Goal: Communication & Community: Answer question/provide support

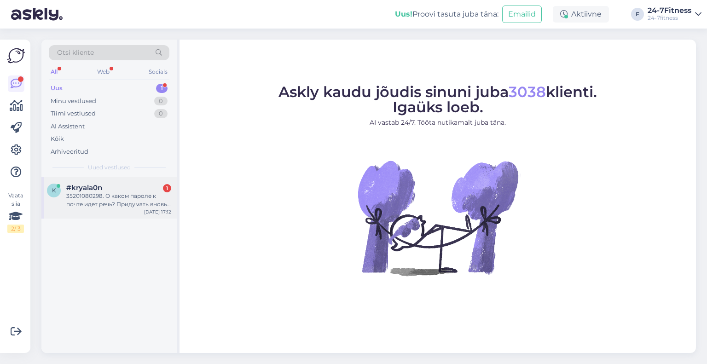
click at [105, 204] on div "35201080298. О каком пароле к почте идет речь? Придумать вновь для этого сайта?…" at bounding box center [118, 200] width 105 height 17
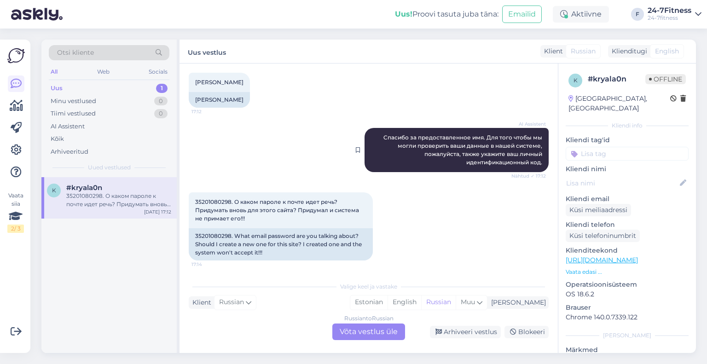
scroll to position [324, 0]
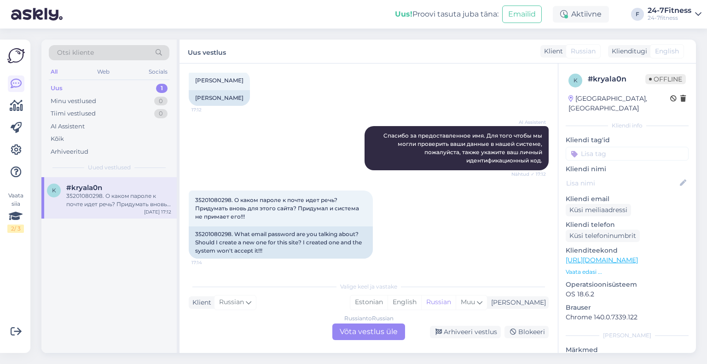
click at [351, 335] on div "Russian to Russian Võta vestlus üle" at bounding box center [368, 332] width 73 height 17
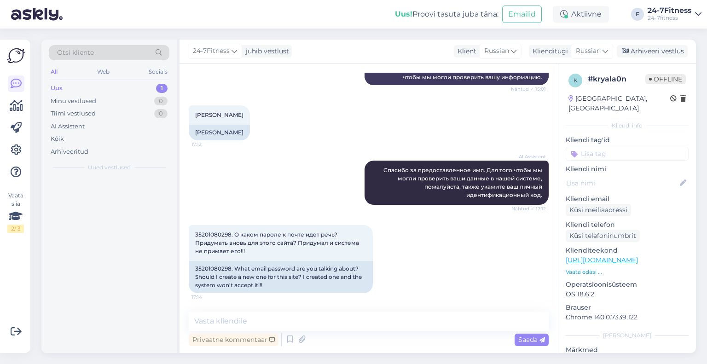
scroll to position [289, 0]
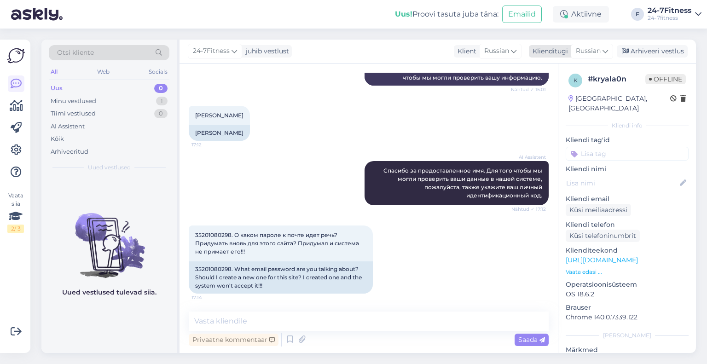
click at [600, 52] on span "Russian" at bounding box center [588, 51] width 25 height 10
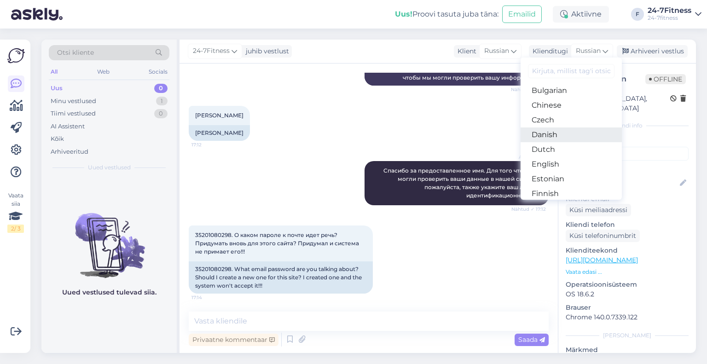
scroll to position [46, 0]
click at [556, 167] on link "Estonian" at bounding box center [571, 164] width 101 height 15
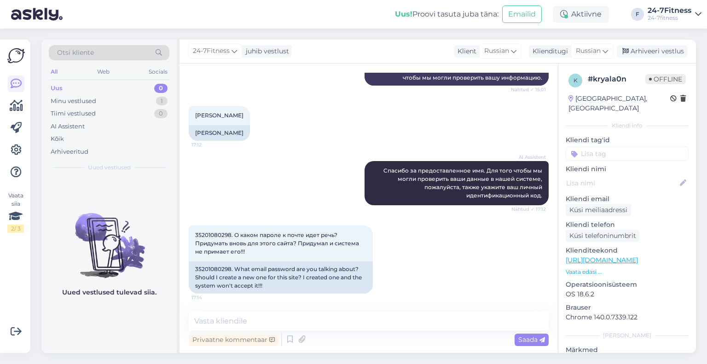
scroll to position [302, 0]
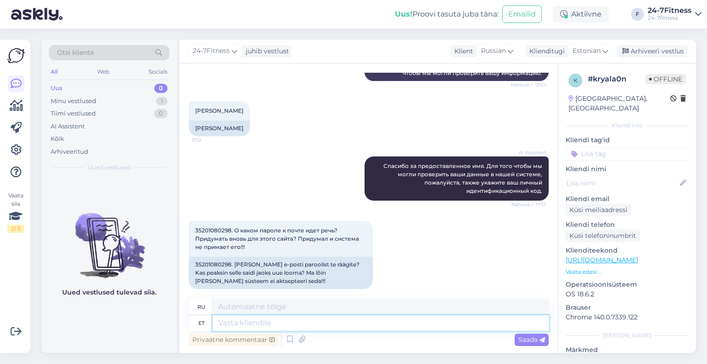
paste textarea "Tere! Täname kirja eest! Palun kontrollige, kas Teie telefonil on VPN välja lül…"
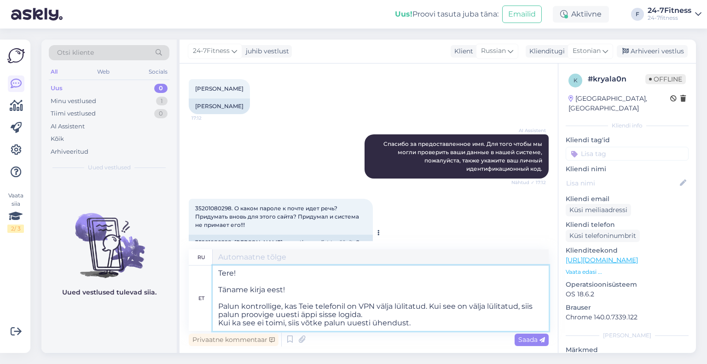
type textarea "Tere! Täname kirja eest! Palun kontrollige, kas Teie telefonil on VPN välja lül…"
type textarea "Здравствуйте! Спасибо за ваше письмо! Проверьте, не отключен ли VPN на вашем те…"
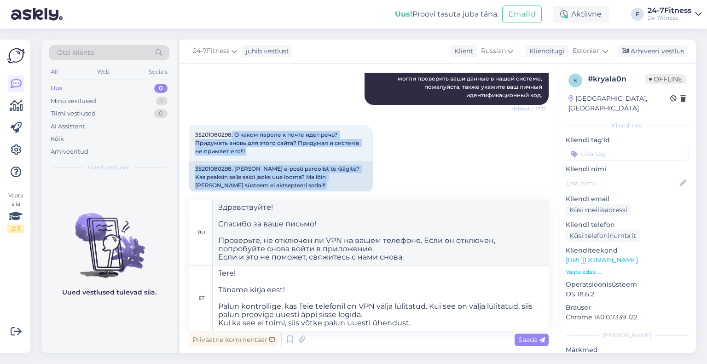
scroll to position [402, 0]
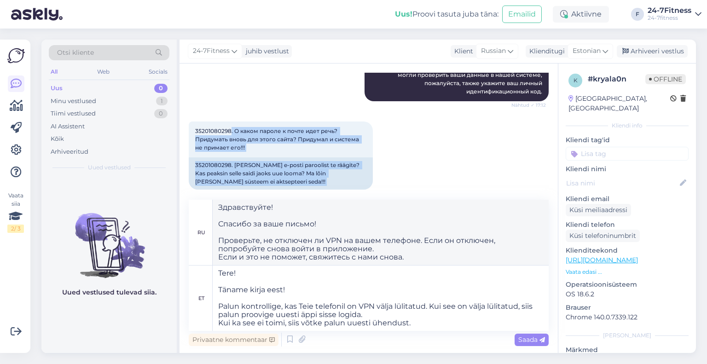
drag, startPoint x: 192, startPoint y: 198, endPoint x: 188, endPoint y: 198, distance: 4.6
click at [188, 198] on div "Vestlus algas [DATE] There, я ввожу дважды свой вновь созданный пароль для почт…" at bounding box center [369, 209] width 379 height 290
click at [231, 132] on span "35201080298. О каком пароле к почте идет речь? Придумать вновь для этого сайта?…" at bounding box center [277, 139] width 165 height 23
click at [233, 128] on span "35201080298. О каком пароле к почте идет речь? Придумать вновь для этого сайта?…" at bounding box center [277, 139] width 165 height 23
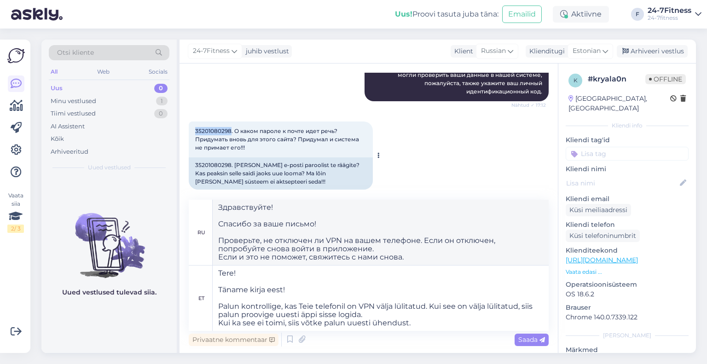
drag, startPoint x: 231, startPoint y: 122, endPoint x: 190, endPoint y: 121, distance: 41.0
click at [190, 122] on div "35201080298. О каком пароле к почте идет речь? Придумать вновь для этого сайта?…" at bounding box center [281, 140] width 184 height 36
click at [273, 141] on div "35201080298. О каком пароле к почте идет речь? Придумать вновь для этого сайта?…" at bounding box center [281, 140] width 184 height 36
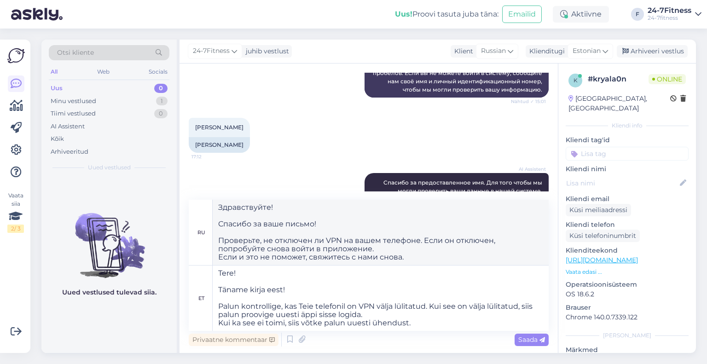
scroll to position [263, 0]
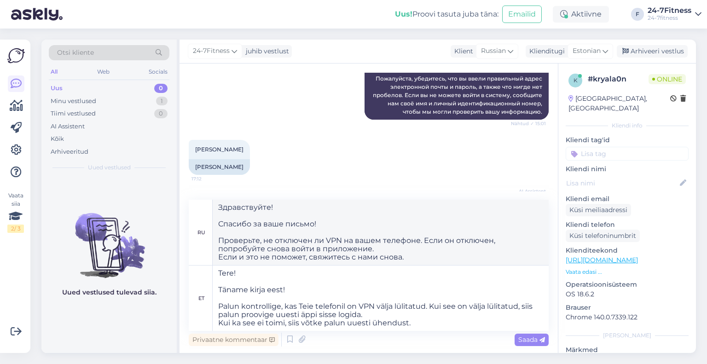
drag, startPoint x: 192, startPoint y: 142, endPoint x: 176, endPoint y: 142, distance: 16.6
click at [176, 142] on div "Otsi kliente All Web Socials Uus 0 Minu vestlused 1 Tiimi vestlused 0 AI Assist…" at bounding box center [368, 197] width 655 height 314
click at [228, 146] on div "[PERSON_NAME] 17:12" at bounding box center [219, 149] width 61 height 19
drag, startPoint x: 240, startPoint y: 143, endPoint x: 194, endPoint y: 140, distance: 45.7
click at [194, 140] on div "[PERSON_NAME] 17:12" at bounding box center [219, 149] width 61 height 19
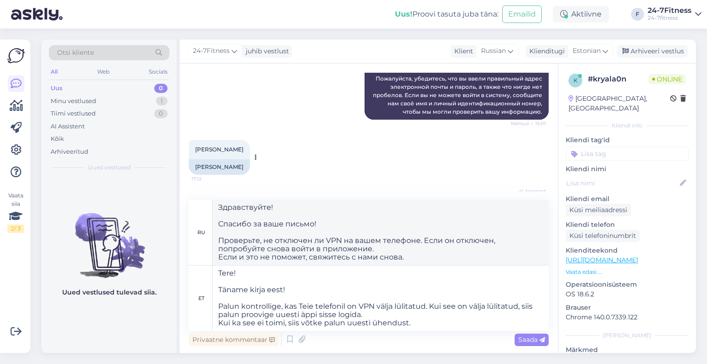
copy span "[PERSON_NAME]"
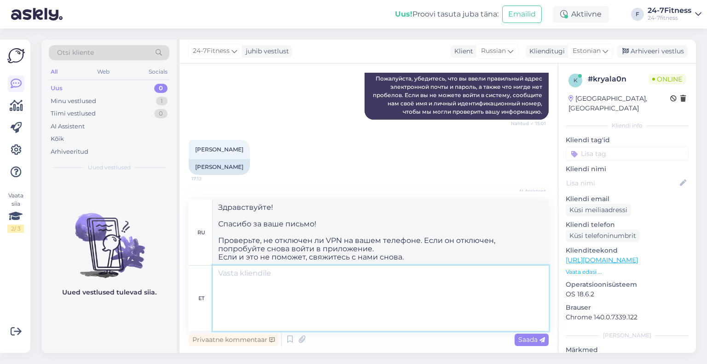
drag, startPoint x: 425, startPoint y: 321, endPoint x: 206, endPoint y: 272, distance: 224.1
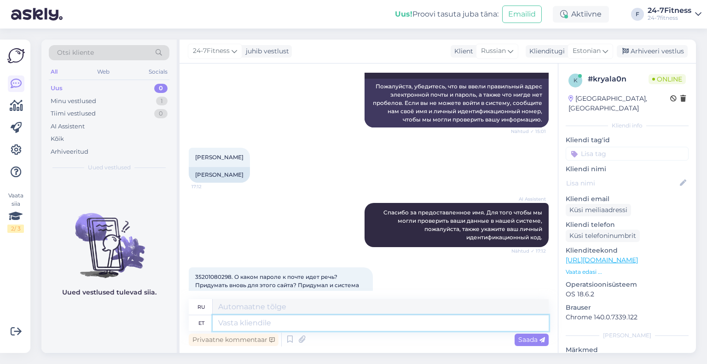
scroll to position [302, 0]
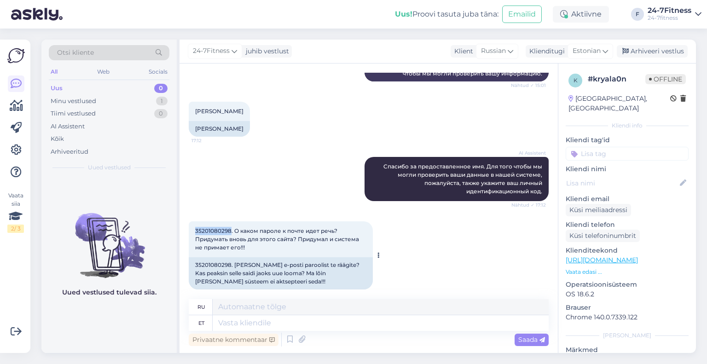
drag, startPoint x: 231, startPoint y: 223, endPoint x: 193, endPoint y: 224, distance: 37.3
click at [193, 224] on div "35201080298. О каком пароле к почте идет речь? Придумать вновь для этого сайта?…" at bounding box center [281, 239] width 184 height 36
copy span "35201080298"
drag, startPoint x: 238, startPoint y: 105, endPoint x: 186, endPoint y: 105, distance: 51.1
click at [186, 105] on div "Vestlus algas [DATE] There, я ввожу дважды свой вновь созданный пароль для почт…" at bounding box center [369, 209] width 379 height 290
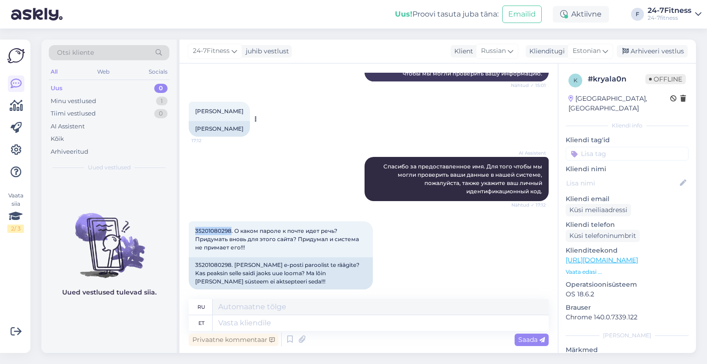
copy span "[PERSON_NAME]"
click at [325, 325] on textarea at bounding box center [381, 323] width 336 height 16
type textarea "Tere!"
type textarea "Привет!"
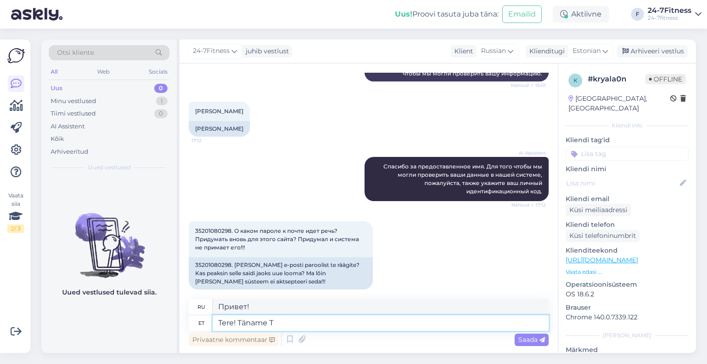
type textarea "Tere! Täname Te"
type textarea "Привет! [GEOGRAPHIC_DATA]."
type textarea "Tere! Täname Teid pöördumise ees"
type textarea "Здравствуйте! Спасибо, что связались с нами."
type textarea "Tere! Täname Teid pöördumise eest!"
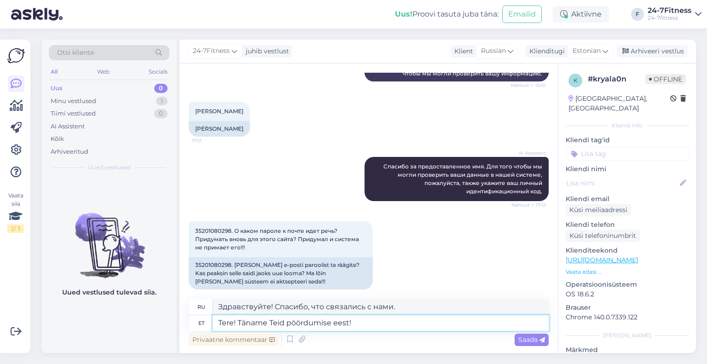
type textarea "Здравствуйте! Спасибо, что обратились к нам!"
click at [381, 326] on textarea "Tere! Täname Teid pöördumise eest!" at bounding box center [381, 323] width 336 height 16
type textarea "Tere! Täname Teid pöördumise eest! Paketi os"
type textarea "Здравствуйте! Спасибо, что связались с нами! Пакет"
type textarea "Tere! Täname Teid pöördumise eest! Paketi ostmiseks p"
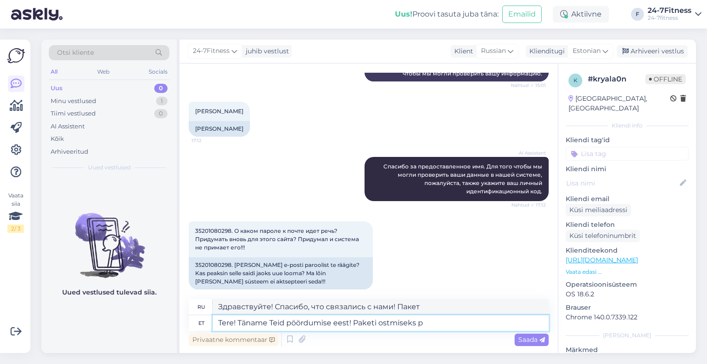
type textarea "Здравствуйте! Спасибо, что связались с нами! Чтобы приобрести пакет"
type textarea "Tere! Täname Teid pöördumise eest! Paketi ostmiseks palun m"
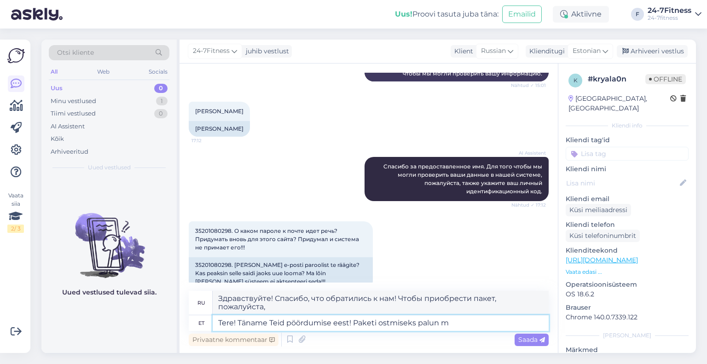
type textarea "Здравствуйте! Спасибо, что связались с нами! Чтобы приобрести пакет, пожалуйста…"
type textarea "Tere! Täname Teid pöördumise eest! Paketi ostmiseks palun"
type textarea "Здравствуйте! Спасибо, что обратились к нам! Чтобы приобрести пакет, пожалуйста,"
type textarea "Tere! Täname Teid pöördumise eest! Paketi ostmiseks palun valige hi"
type textarea "Здравствуйте! Спасибо, что связались с нами! Чтобы приобрести пакет, выберите"
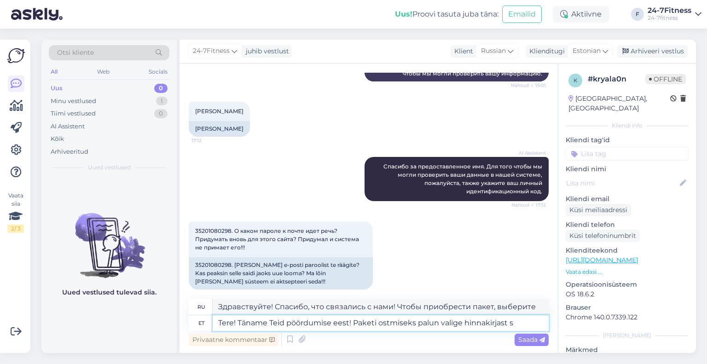
type textarea "Tere! Täname Teid pöördumise eest! Paketi ostmiseks palun valige hinnakirjast so"
type textarea "Здравствуйте! Спасибо, что связались с нами! Чтобы приобрести пакет, выберите е…"
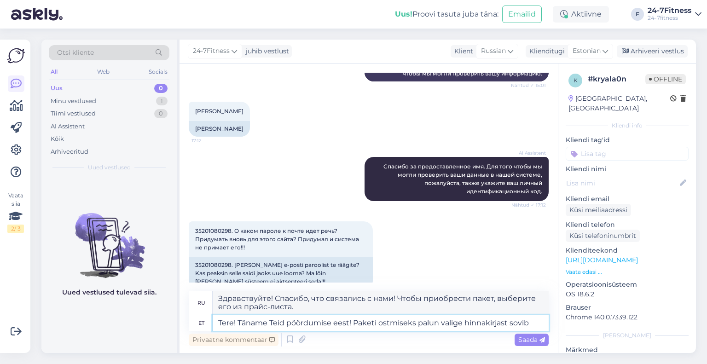
type textarea "Tere! Täname Teid pöördumise eest! Paketi ostmiseks palun valige hinnakirjast s…"
type textarea "Здравствуйте! Спасибо, что обратились к нам! Чтобы приобрести пакет, выберите п…"
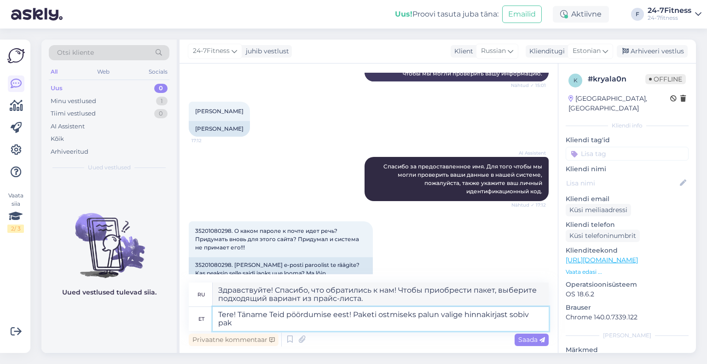
type textarea "Tere! Täname Teid pöördumise eest! Paketi ostmiseks palun valige hinnakirjast s…"
type textarea "Здравствуйте! Спасибо, что обратились к нам! Чтобы приобрести пакет, выберите п…"
type textarea "Tere! Täname Teid pöördumise eest! Paketi ostmiseks palun valige hinnakirjast s…"
type textarea "Здравствуйте! Спасибо, что обратились к нам! Чтобы приобрести пакет, выберите п…"
type textarea "Tere! Täname Teid pöördumise eest! Paketi ostmiseks palun valige hinnakirjast s…"
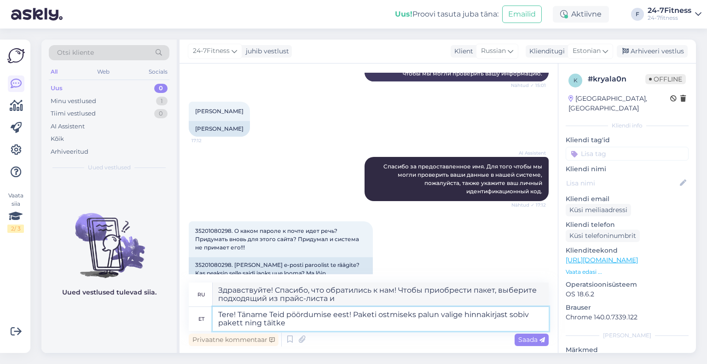
type textarea "Здравствуйте! Спасибо, что обратились к нам! Чтобы приобрести пакет, выберите п…"
type textarea "Tere! Täname Teid pöördumise eest! Paketi ostmiseks palun valige hinnakirjast s…"
type textarea "Здравствуйте! Спасибо, что обратились к нам! Чтобы приобрести пакет, выберите п…"
type textarea "Tere! Täname Teid pöördumise eest! Paketi ostmiseks palun valige hinnakirjast s…"
type textarea "Здравствуйте! Спасибо, что обратились к нам! Чтобы приобрести пакет, выберите п…"
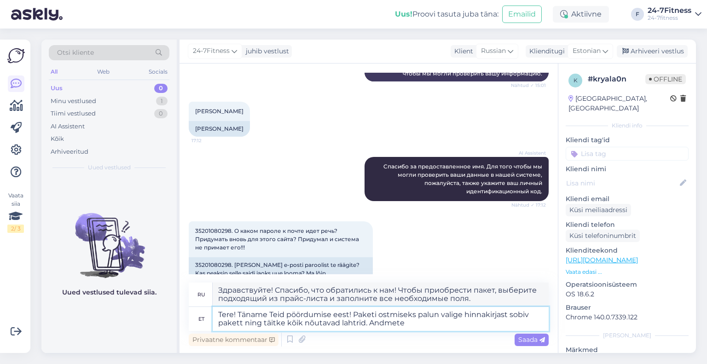
type textarea "Tere! Täname Teid pöördumise eest! Paketi ostmiseks palun valige hinnakirjast s…"
type textarea "Здравствуйте! Спасибо, что обратились к нам! Чтобы приобрести пакет, выберите п…"
type textarea "Tere! Täname Teid pöördumise eest! Paketi ostmiseks palun valige hinnakirjast s…"
type textarea "Здравствуйте! Спасибо, что обратились к нам! Чтобы приобрести пакет, выберите п…"
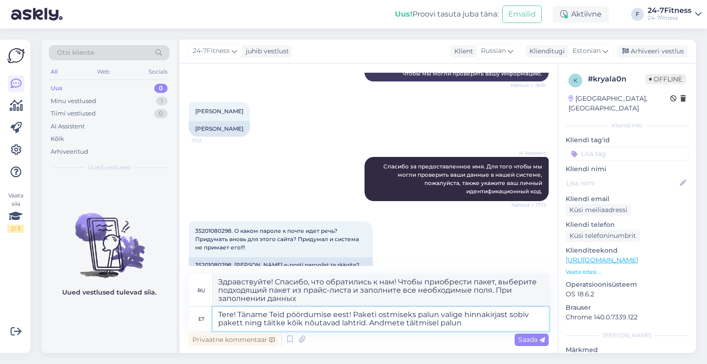
type textarea "Tere! Täname Teid pöördumise eest! Paketi ostmiseks palun valige hinnakirjast s…"
type textarea "Здравствуйте! Спасибо, что обратились к нам! Чтобы приобрести пакет, выберите п…"
type textarea "Tere! Täname Teid pöördumise eest! Paketi ostmiseks palun valige hinnakirjast s…"
type textarea "Здравствуйте! Спасибо, что обратились к нам! Чтобы приобрести пакет, выберите п…"
type textarea "Tere! Täname Teid pöördumise eest! Paketi ostmiseks palun valige hinnakirjast s…"
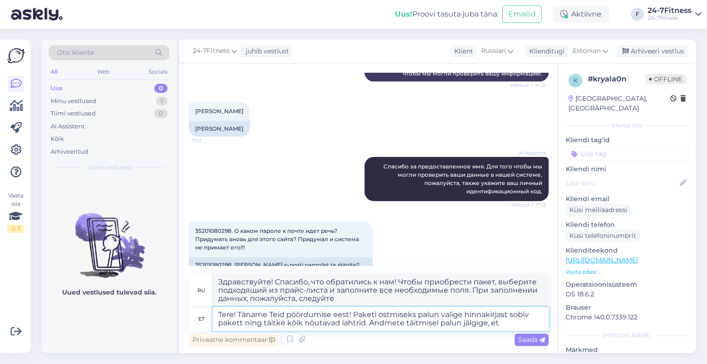
type textarea "Здравствуйте! Спасибо, что обратились к нам! Чтобы приобрести пакет, выберите п…"
type textarea "Tere! Täname Teid pöördumise eest! Paketi ostmiseks palun valige hinnakirjast s…"
type textarea "Здравствуйте! Спасибо, что обратились к нам! Чтобы приобрести пакет, выберите п…"
type textarea "Tere! Täname Teid pöördumise eest! Paketi ostmiseks palun valige hinnakirjast s…"
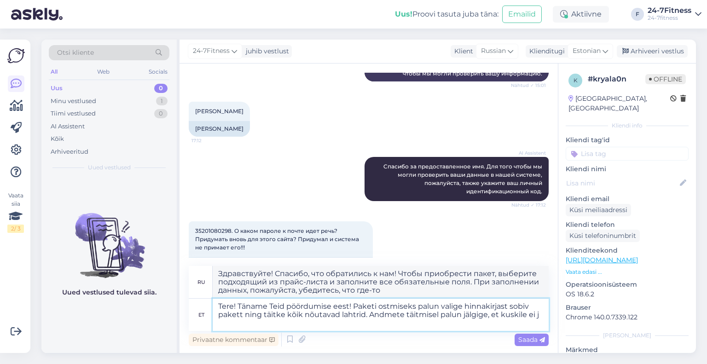
type textarea "Здравствуйте! Спасибо, что обратились к нам! Чтобы приобрести пакет, выберите п…"
type textarea "Tere! Täname Teid pöördumise eest! Paketi ostmiseks palun valige hinnakirjast s…"
type textarea "Здравствуйте! Спасибо, что обратились к нам! Чтобы приобрести пакет, выберите п…"
type textarea "Tere! Täname Teid pöördumise eest! Paketi ostmiseks palun valige hinnakirjast s…"
type textarea "Здравствуйте! Спасибо, что обратились к нам! Чтобы приобрести пакет, выберите п…"
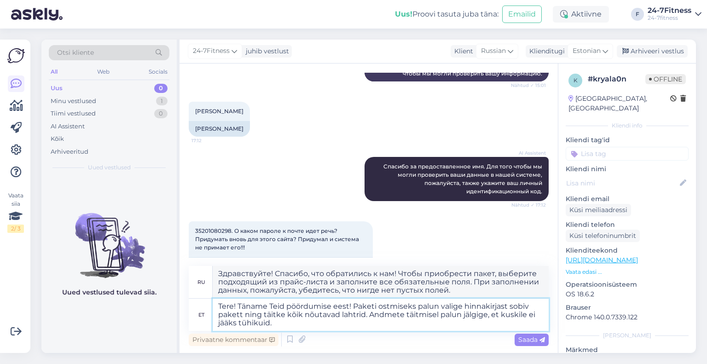
type textarea "Tere! Täname Teid pöördumise eest! Paketi ostmiseks palun valige hinnakirjast s…"
type textarea "Здравствуйте! Спасибо, что обратились к нам! Чтобы приобрести пакет, выберите п…"
type textarea "Tere! Täname Teid pöördumise eest! Paketi ostmiseks palun valige hinnakirjast s…"
type textarea "Здравствуйте! Спасибо, что обратились к нам! Чтобы приобрести пакет, выберите п…"
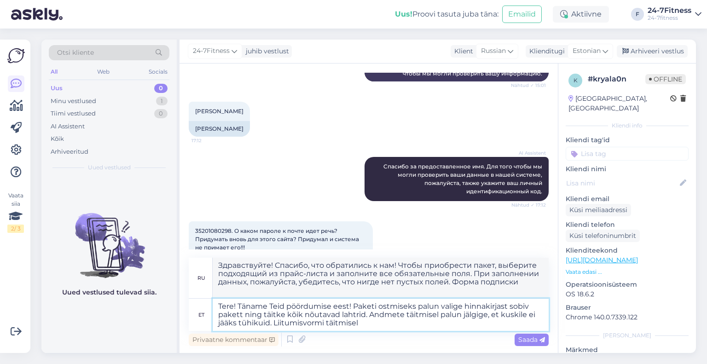
type textarea "Tere! Täname Teid pöördumise eest! Paketi ostmiseks palun valige hinnakirjast s…"
type textarea "Здравствуйте! Спасибо, что обратились к нам! Чтобы приобрести пакет, выберите п…"
type textarea "Tere! Täname Teid pöördumise eest! Paketi ostmiseks palun valige hinnakirjast s…"
type textarea "Здравствуйте! Спасибо, что обратились к нам! Чтобы приобрести пакет, выберите п…"
type textarea "Tere! Täname Teid pöördumise eest! Paketi ostmiseks palun valige hinnakirjast s…"
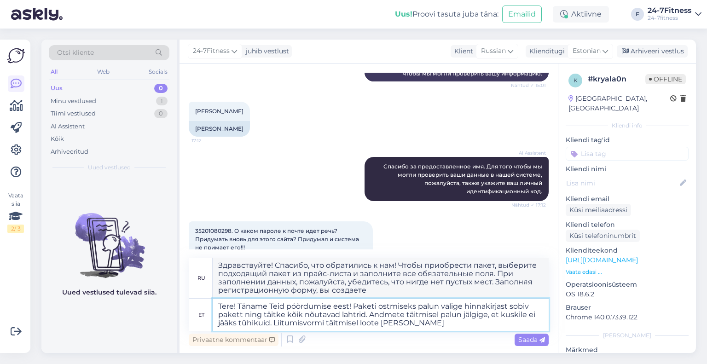
type textarea "Здравствуйте! Спасибо, что обратились к нам! Чтобы приобрести пакет, выберите п…"
type textarea "Tere! Täname Teid pöördumise eest! Paketi ostmiseks palun valige hinnakirjast s…"
type textarea "Здравствуйте! Спасибо, что обратились к нам! Чтобы приобрести пакет, выберите п…"
type textarea "Tere! Täname Teid pöördumise eest! Paketi ostmiseks palun valige hinnakirjast s…"
type textarea "Здравствуйте! Спасибо, что обратились к нам! Чтобы приобрести пакет, выберите п…"
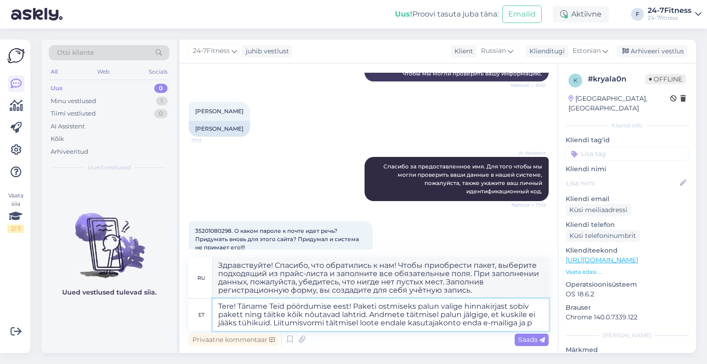
type textarea "Tere! Täname Teid pöördumise eest! Paketi ostmiseks palun valige hinnakirjast s…"
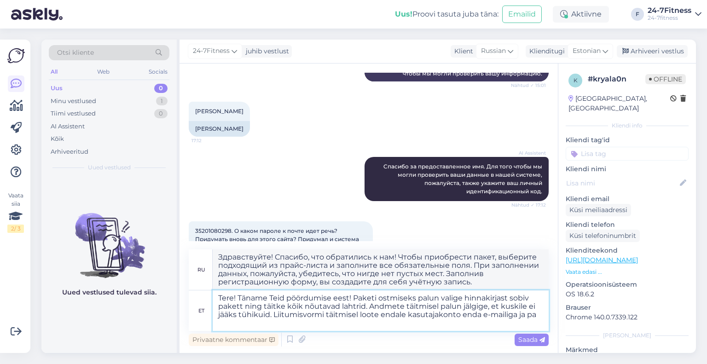
type textarea "Здравствуйте! Спасибо, что обратились к нам! Чтобы приобрести пакет, выберите п…"
type textarea "Tere! Täname Teid pöördumise eest! Paketi ostmiseks palun valige hinnakirjast s…"
type textarea "Здравствуйте! Спасибо, что обратились к нам! Чтобы приобрести пакет, выберите п…"
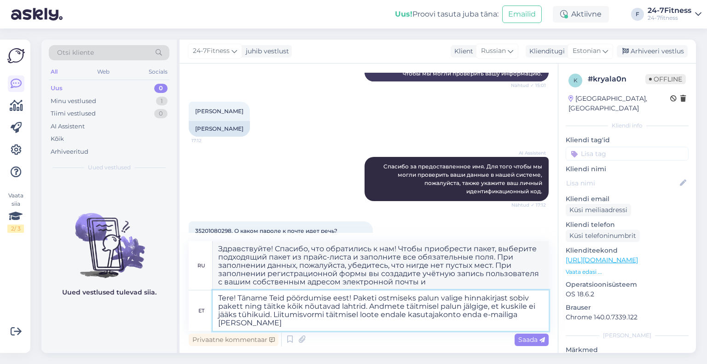
type textarea "Tere! Täname Teid pöördumise eest! Paketi ostmiseks palun valige hinnakirjast s…"
type textarea "Здравствуйте! Спасибо, что обратились к нам! Чтобы приобрести пакет, выберите п…"
drag, startPoint x: 279, startPoint y: 317, endPoint x: 282, endPoint y: 327, distance: 10.1
click at [282, 327] on textarea "Tere! Täname Teid pöördumise eest! Paketi ostmiseks palun valige hinnakirjast s…" at bounding box center [381, 311] width 336 height 41
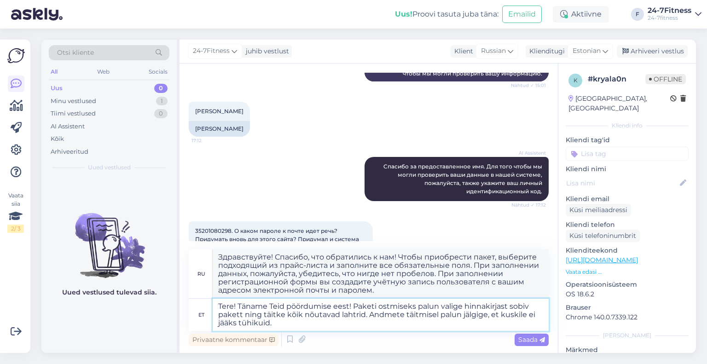
type textarea "Tere! Täname Teid pöördumise eest! Paketi ostmiseks palun valige hinnakirjast s…"
type textarea "Здравствуйте! Спасибо, что обратились к нам! Чтобы приобрести пакет, выберите п…"
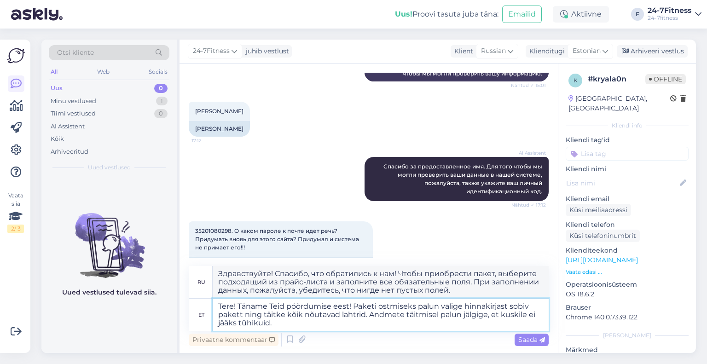
click at [352, 307] on textarea "Tere! Täname Teid pöördumise eest! Paketi ostmiseks palun valige hinnakirjast s…" at bounding box center [381, 315] width 336 height 32
type textarea "Tere! Täname Teid pöördumise eest! Hetkel ei leidnud me Teie andmeid meie andme…"
type textarea "Здравствуйте! Спасибо, что связались с нами! В настоящее время мы не можем найт…"
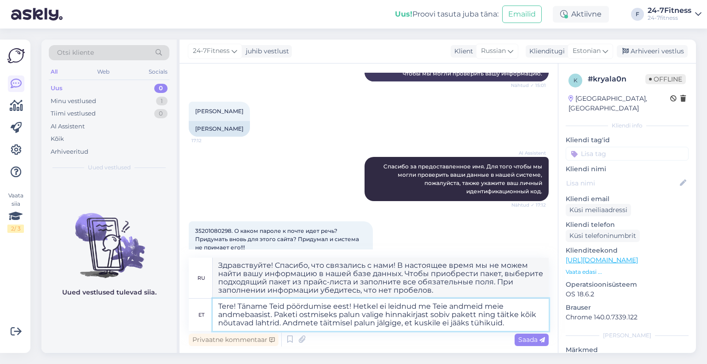
click at [513, 324] on textarea "Tere! Täname Teid pöördumise eest! Hetkel ei leidnud me Teie andmeid meie andme…" at bounding box center [381, 315] width 336 height 32
type textarea "Tere! Täname Teid pöördumise eest! Hetkel ei leidnud me Teie andmeid meie andme…"
click at [525, 338] on span "Saada" at bounding box center [532, 340] width 27 height 8
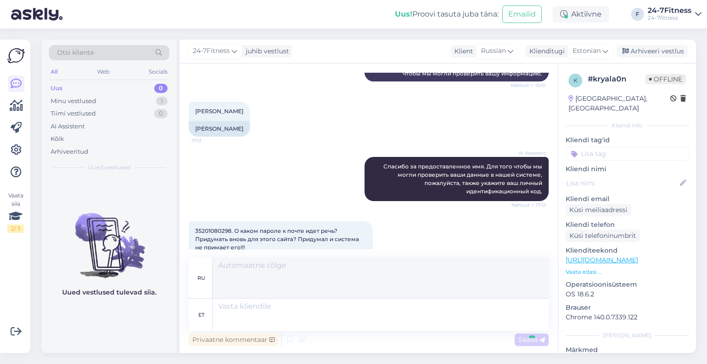
scroll to position [431, 0]
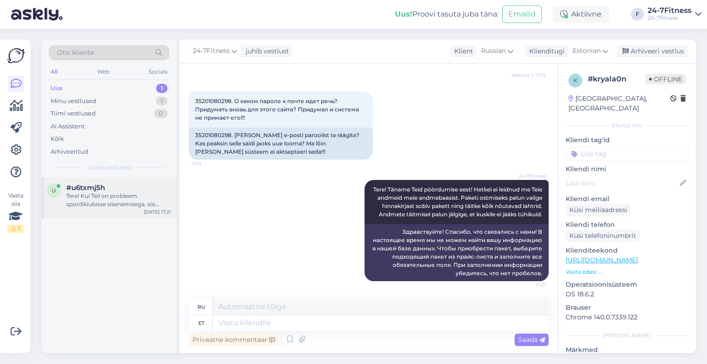
click at [86, 200] on div "Tere! Kui Teil on probleem spordiklubisse sisenemisega, siis palun helistage me…" at bounding box center [118, 200] width 105 height 17
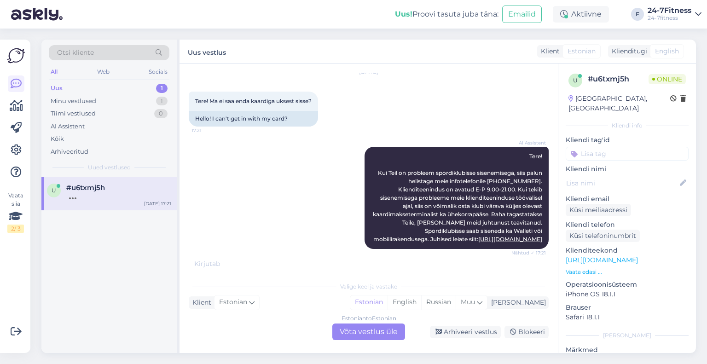
scroll to position [83, 0]
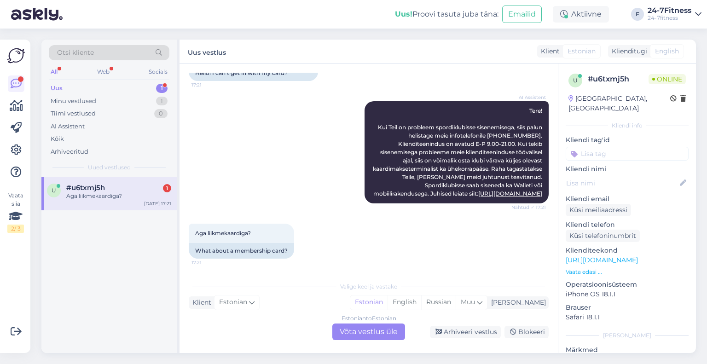
click at [382, 333] on div "Estonian to Estonian Võta vestlus üle" at bounding box center [368, 332] width 73 height 17
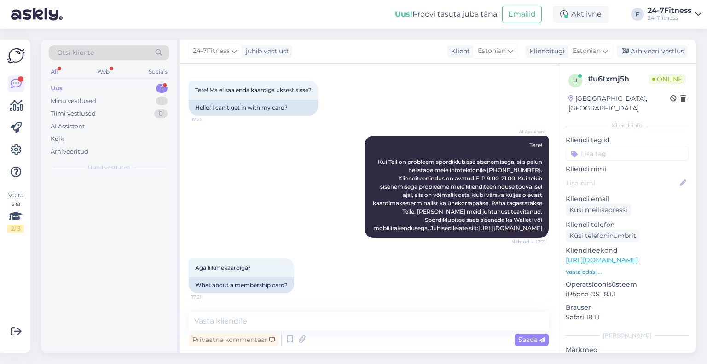
scroll to position [49, 0]
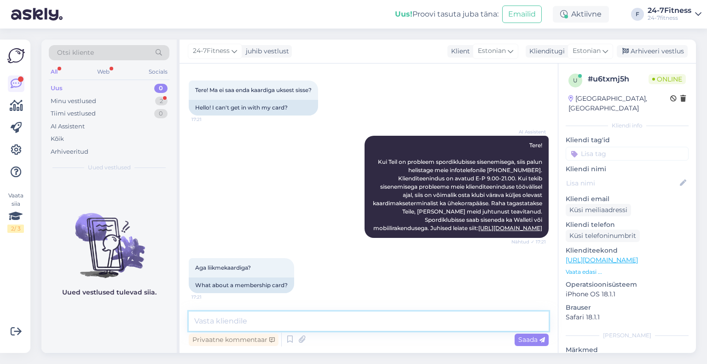
click at [313, 326] on textarea at bounding box center [369, 321] width 360 height 19
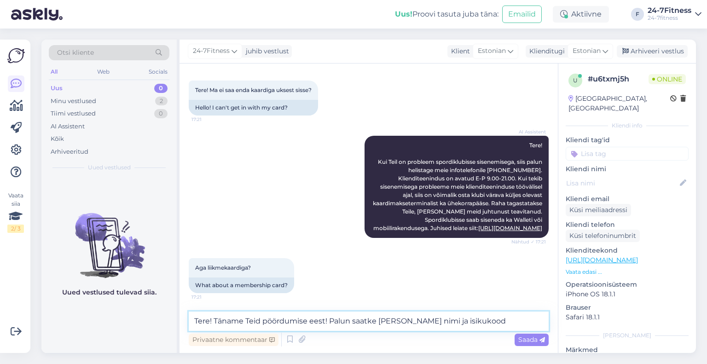
type textarea "Tere! Täname Teid pöördumise eest! Palun saatke [PERSON_NAME] nimi ja isikukood."
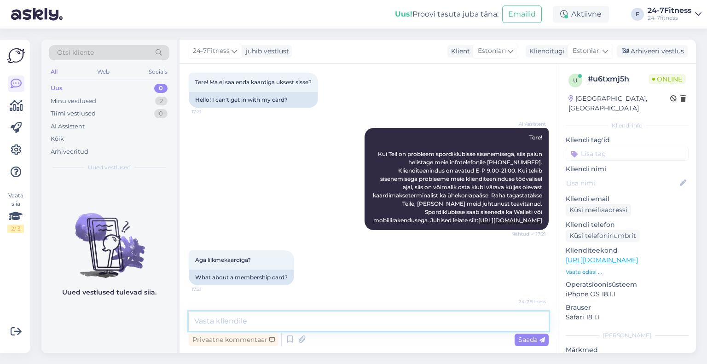
scroll to position [97, 0]
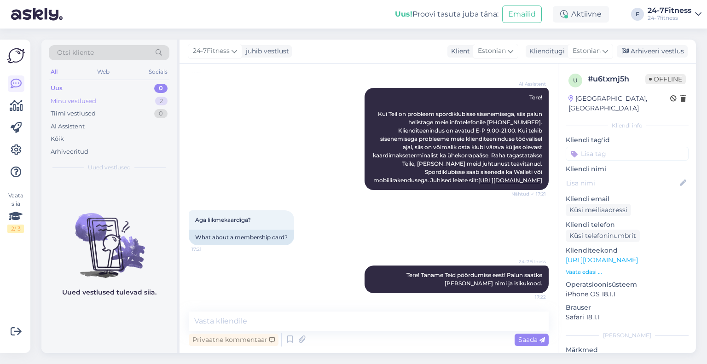
click at [85, 100] on div "Minu vestlused" at bounding box center [74, 101] width 46 height 9
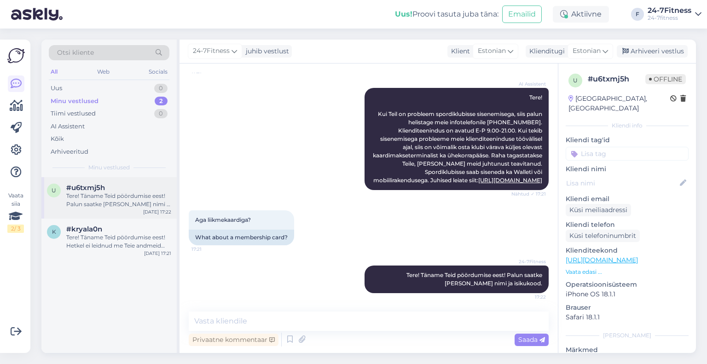
click at [93, 202] on div "Tere! Täname Teid pöördumise eest! Palun saatke [PERSON_NAME] nimi ja isikukood." at bounding box center [118, 200] width 105 height 17
drag, startPoint x: 644, startPoint y: 53, endPoint x: 635, endPoint y: 57, distance: 9.1
click at [644, 53] on div "Arhiveeri vestlus" at bounding box center [652, 51] width 71 height 12
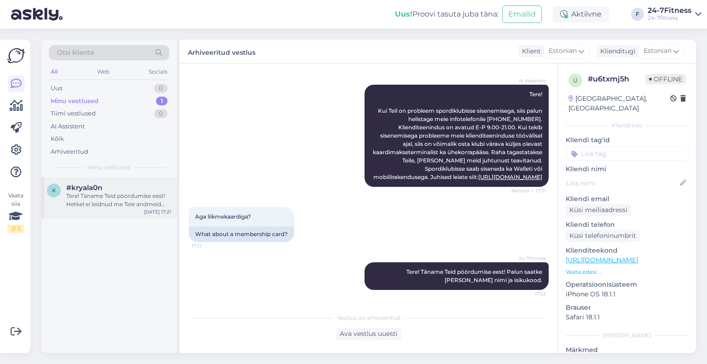
click at [121, 203] on div "Tere! Täname Teid pöördumise eest! Hetkel ei leidnud me Teie andmeid meie andme…" at bounding box center [118, 200] width 105 height 17
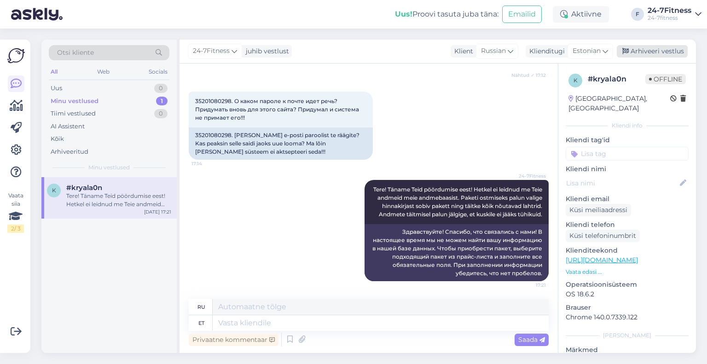
click at [643, 52] on div "Arhiveeri vestlus" at bounding box center [652, 51] width 71 height 12
